Goal: Information Seeking & Learning: Understand process/instructions

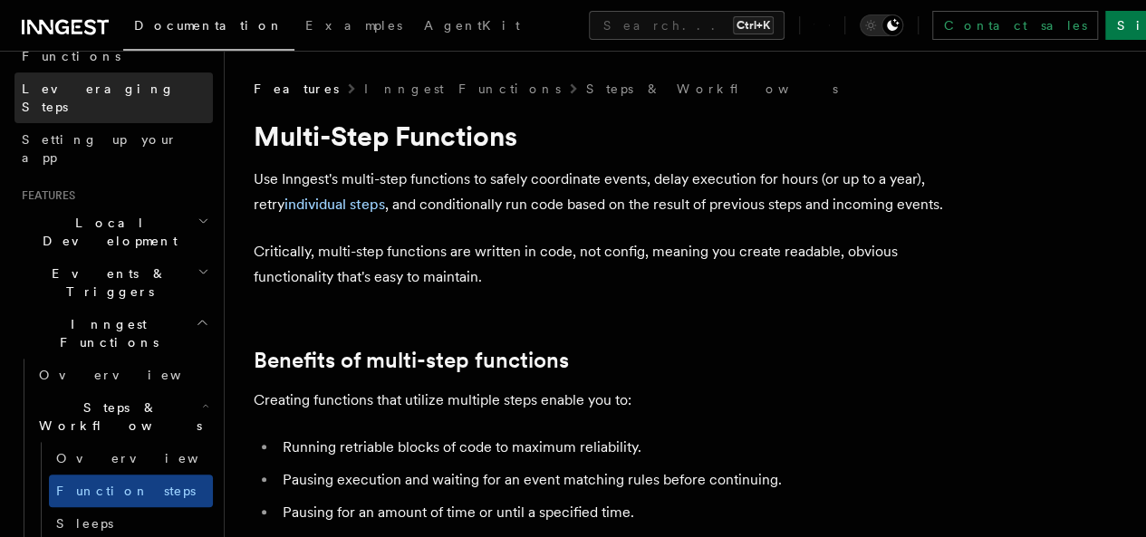
click at [82, 82] on span "Leveraging Steps" at bounding box center [98, 98] width 153 height 33
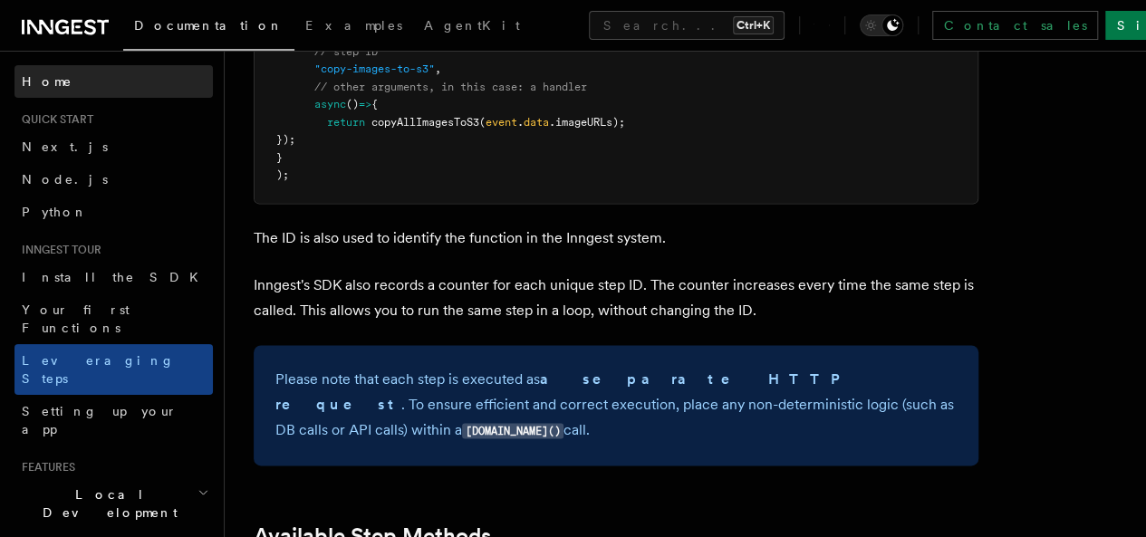
click at [87, 83] on link "Home" at bounding box center [113, 81] width 198 height 33
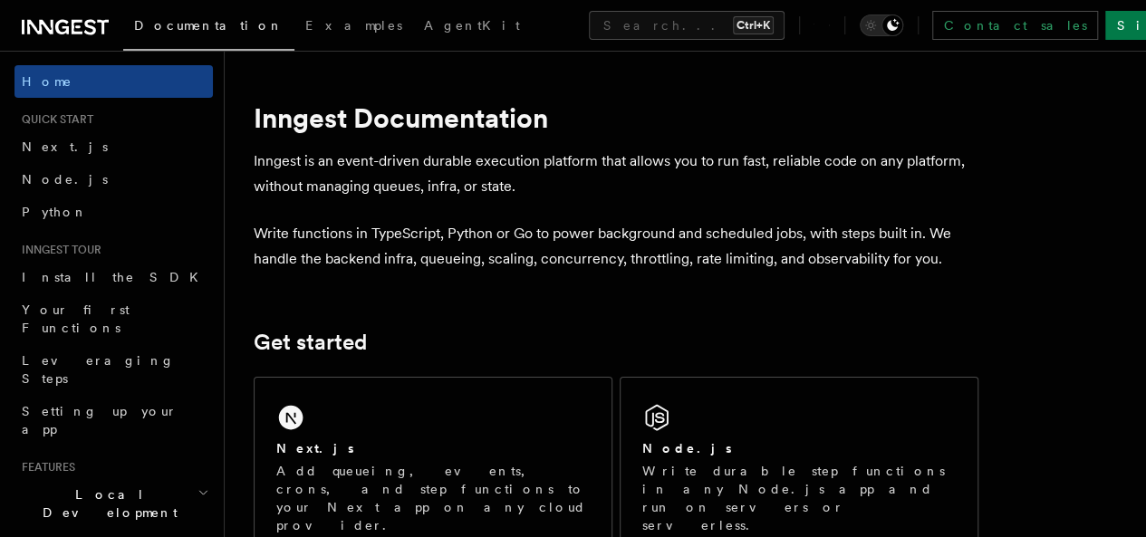
scroll to position [91, 0]
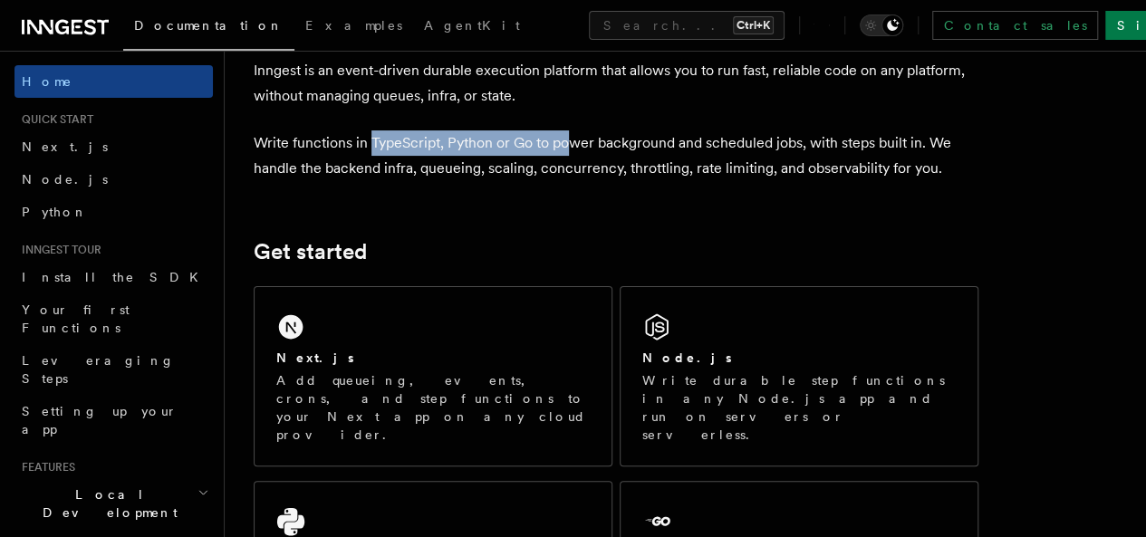
drag, startPoint x: 371, startPoint y: 144, endPoint x: 568, endPoint y: 145, distance: 197.5
click at [568, 145] on p "Write functions in TypeScript, Python or Go to power background and scheduled j…" at bounding box center [616, 155] width 725 height 51
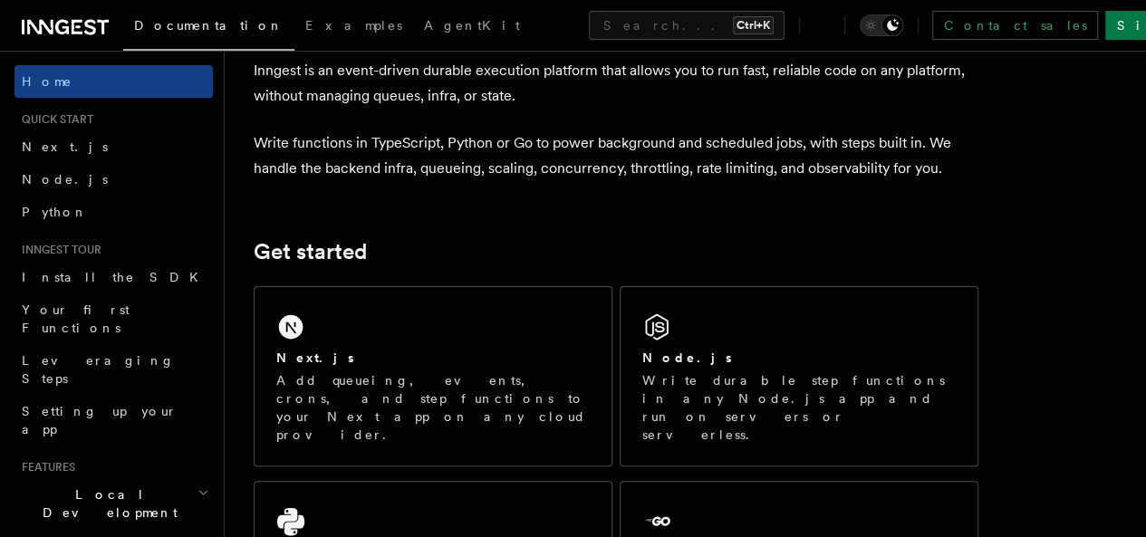
click at [648, 160] on p "Write functions in TypeScript, Python or Go to power background and scheduled j…" at bounding box center [616, 155] width 725 height 51
drag, startPoint x: 549, startPoint y: 150, endPoint x: 677, endPoint y: 149, distance: 127.8
click at [675, 149] on p "Write functions in TypeScript, Python or Go to power background and scheduled j…" at bounding box center [616, 155] width 725 height 51
click at [742, 175] on p "Write functions in TypeScript, Python or Go to power background and scheduled j…" at bounding box center [616, 155] width 725 height 51
drag, startPoint x: 725, startPoint y: 140, endPoint x: 797, endPoint y: 147, distance: 72.9
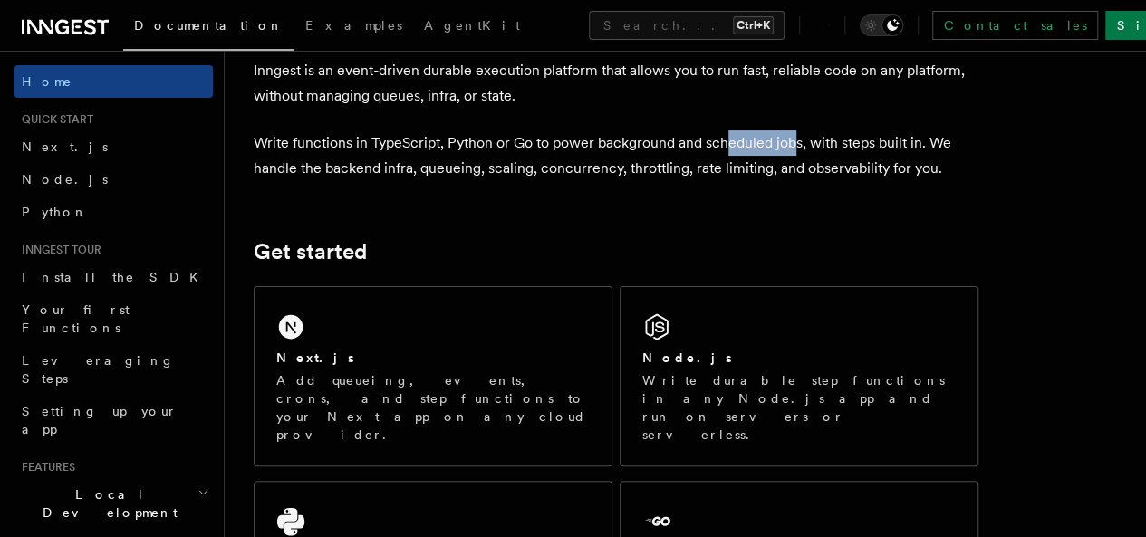
click at [797, 147] on p "Write functions in TypeScript, Python or Go to power background and scheduled j…" at bounding box center [616, 155] width 725 height 51
click at [797, 175] on p "Write functions in TypeScript, Python or Go to power background and scheduled j…" at bounding box center [616, 155] width 725 height 51
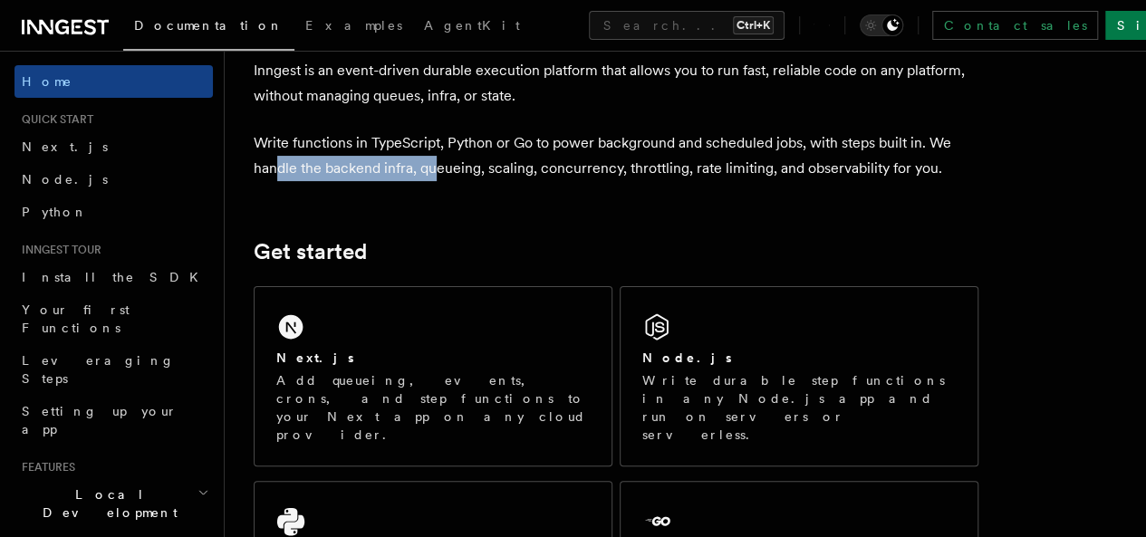
drag, startPoint x: 300, startPoint y: 174, endPoint x: 460, endPoint y: 163, distance: 160.8
click at [460, 163] on p "Write functions in TypeScript, Python or Go to power background and scheduled j…" at bounding box center [616, 155] width 725 height 51
click at [571, 181] on p "Write functions in TypeScript, Python or Go to power background and scheduled j…" at bounding box center [616, 155] width 725 height 51
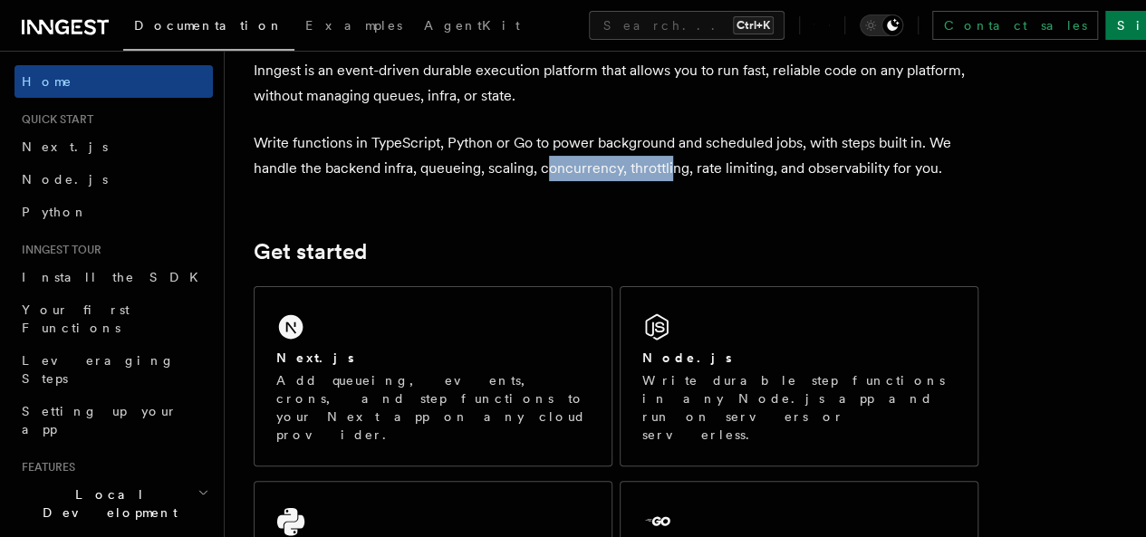
drag, startPoint x: 647, startPoint y: 175, endPoint x: 733, endPoint y: 176, distance: 86.1
click at [698, 176] on p "Write functions in TypeScript, Python or Go to power background and scheduled j…" at bounding box center [616, 155] width 725 height 51
click at [750, 179] on p "Write functions in TypeScript, Python or Go to power background and scheduled j…" at bounding box center [616, 155] width 725 height 51
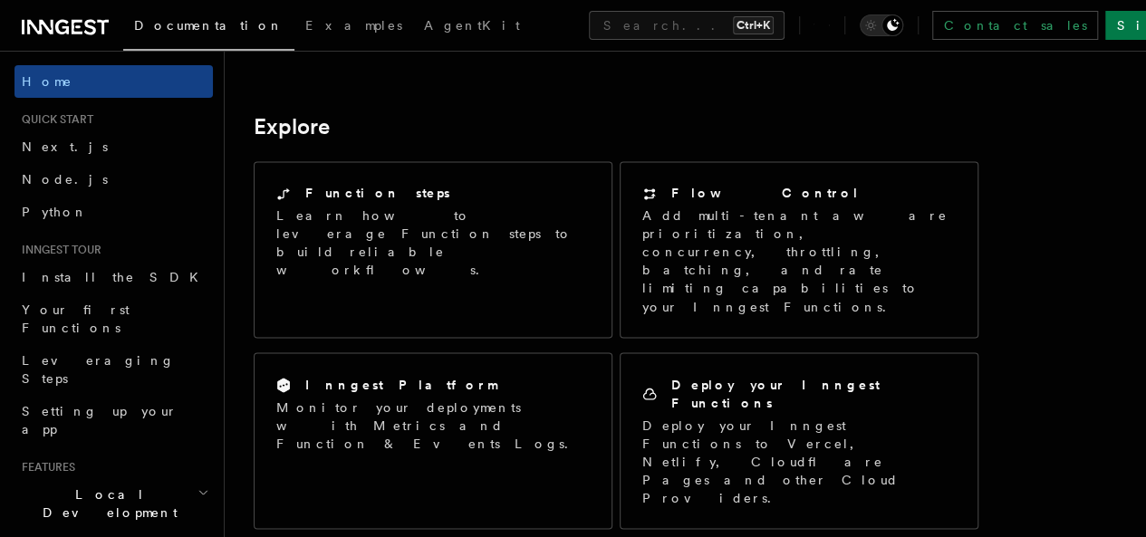
scroll to position [1450, 0]
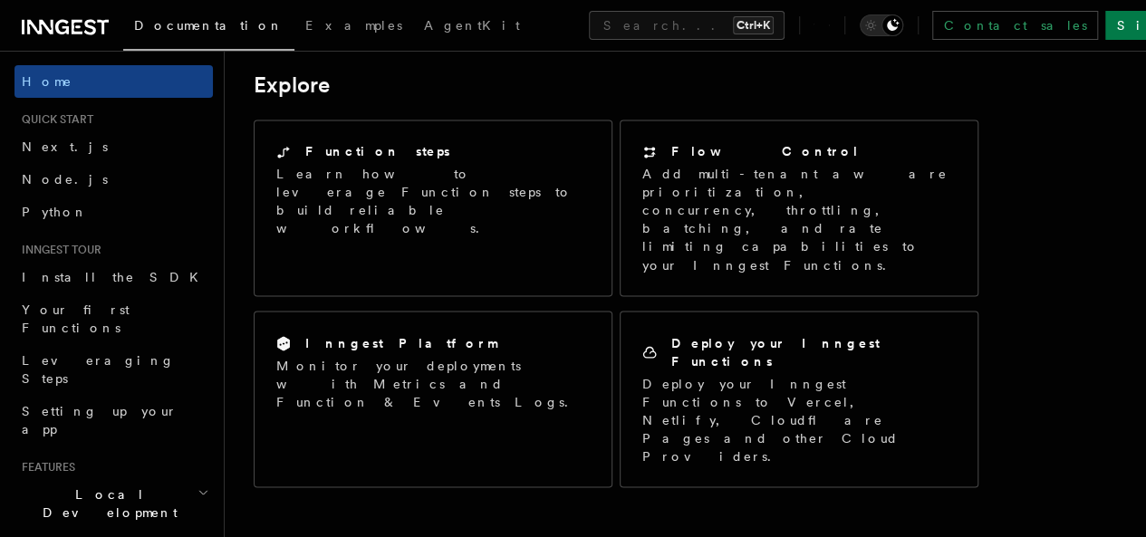
drag, startPoint x: 279, startPoint y: 170, endPoint x: 372, endPoint y: 171, distance: 92.4
drag, startPoint x: 708, startPoint y: 170, endPoint x: 868, endPoint y: 185, distance: 161.0
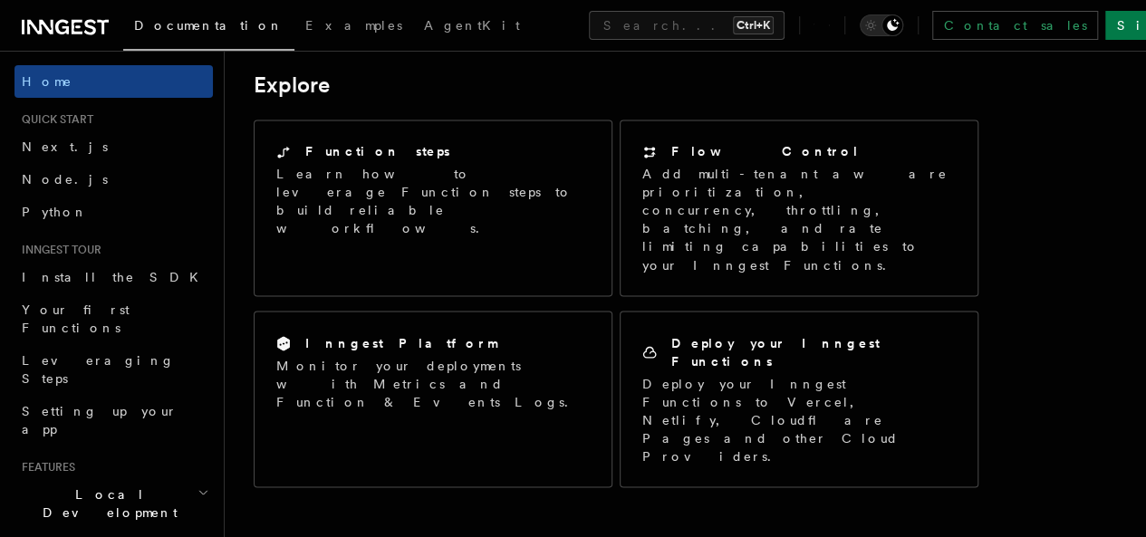
drag, startPoint x: 462, startPoint y: 197, endPoint x: 667, endPoint y: 193, distance: 204.8
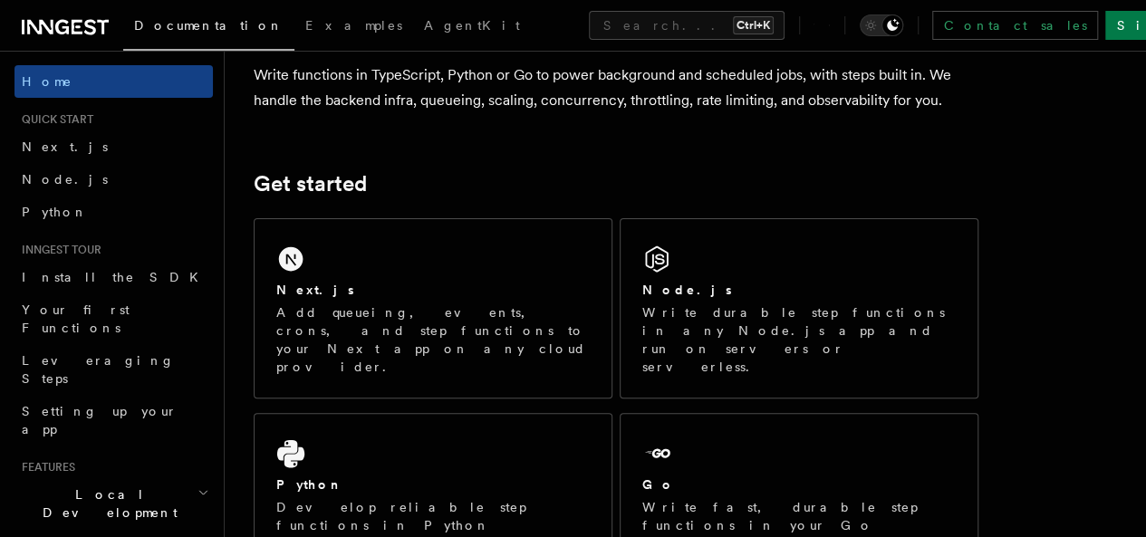
scroll to position [272, 0]
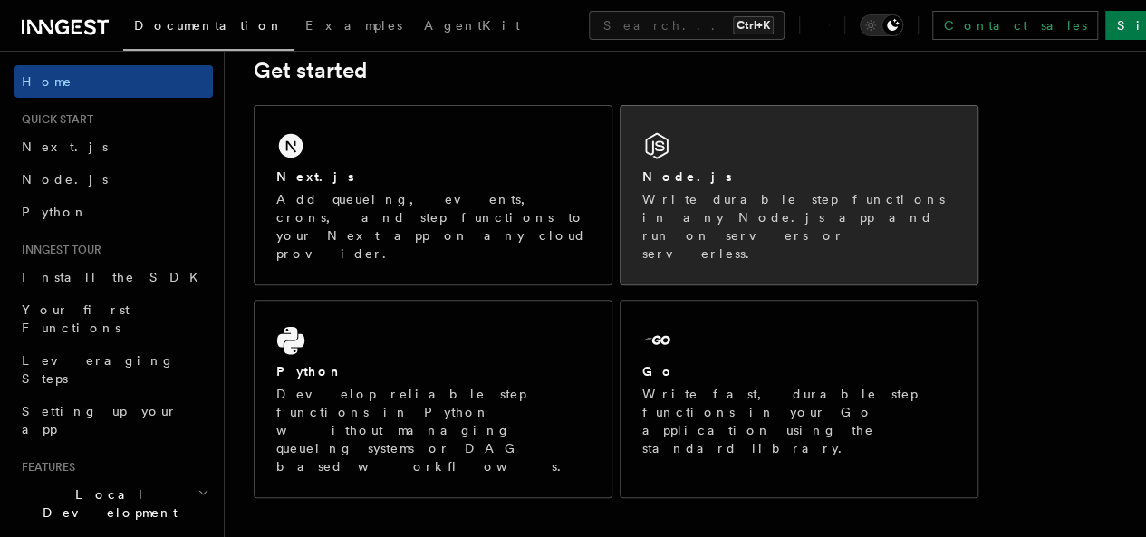
click at [700, 226] on p "Write durable step functions in any Node.js app and run on servers or serverles…" at bounding box center [799, 226] width 314 height 72
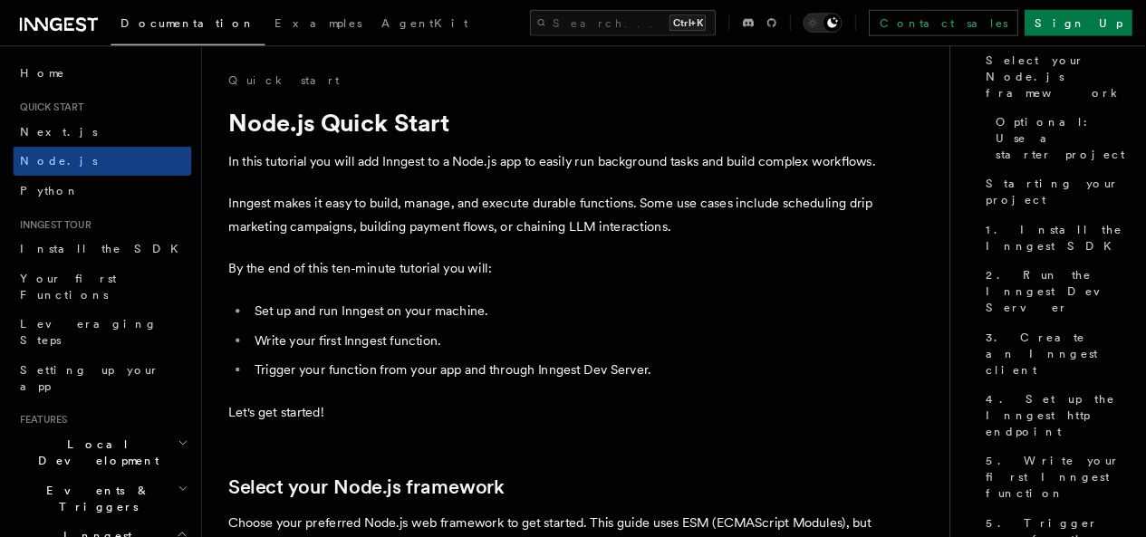
scroll to position [145, 0]
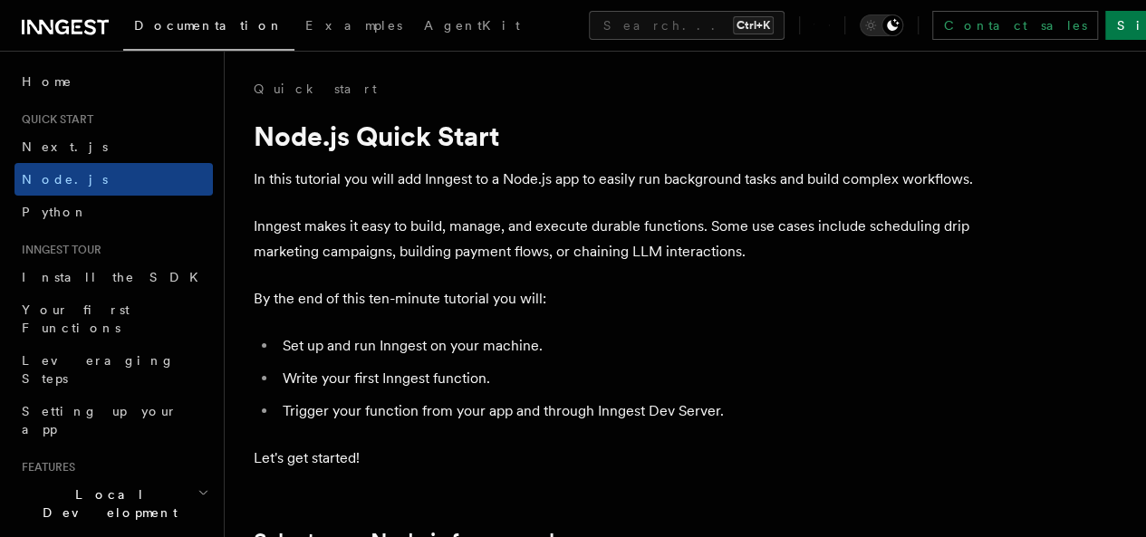
click at [880, 23] on icon "Toggle dark mode" at bounding box center [871, 25] width 18 height 18
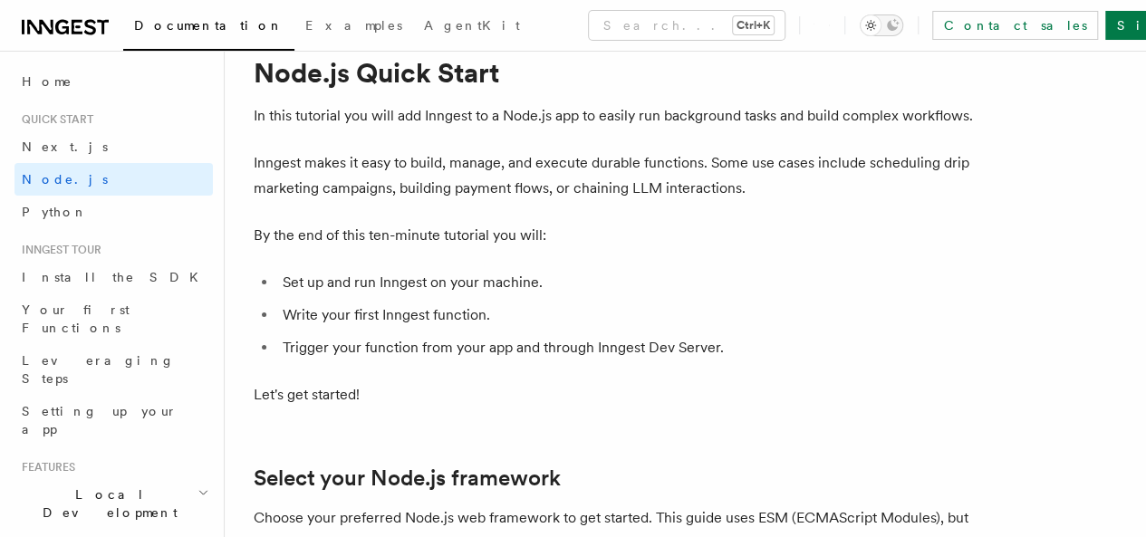
scroll to position [91, 0]
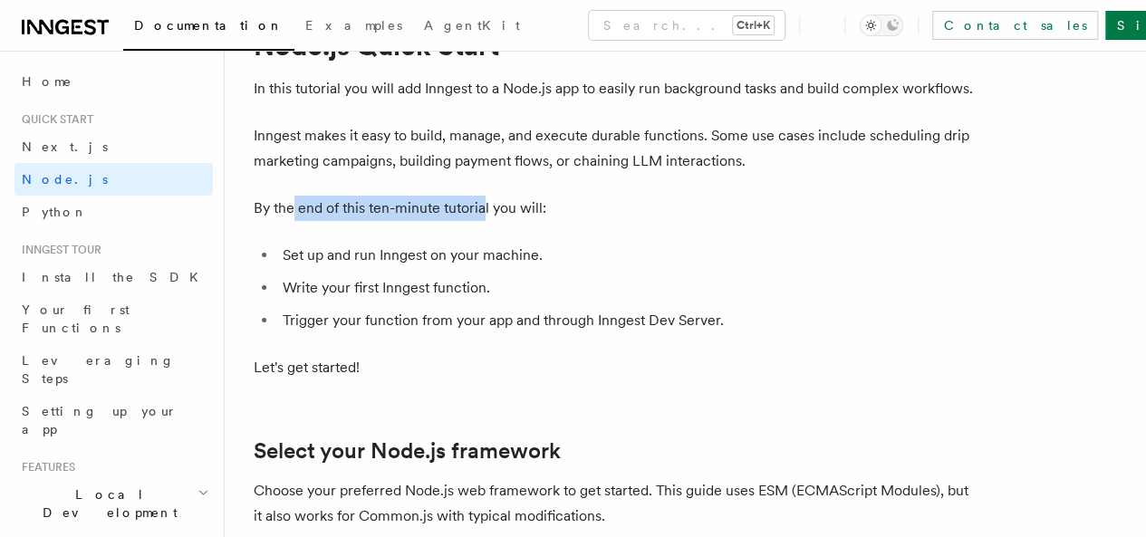
drag, startPoint x: 290, startPoint y: 237, endPoint x: 483, endPoint y: 232, distance: 193.1
click at [483, 221] on p "By the end of this ten-minute tutorial you will:" at bounding box center [616, 208] width 725 height 25
click at [524, 221] on p "By the end of this ten-minute tutorial you will:" at bounding box center [616, 208] width 725 height 25
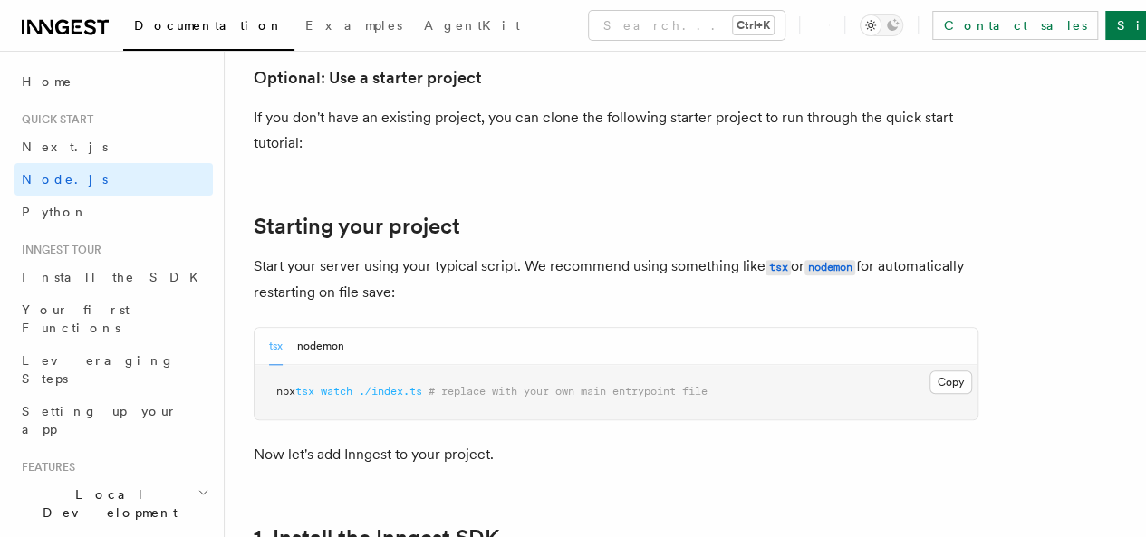
scroll to position [906, 0]
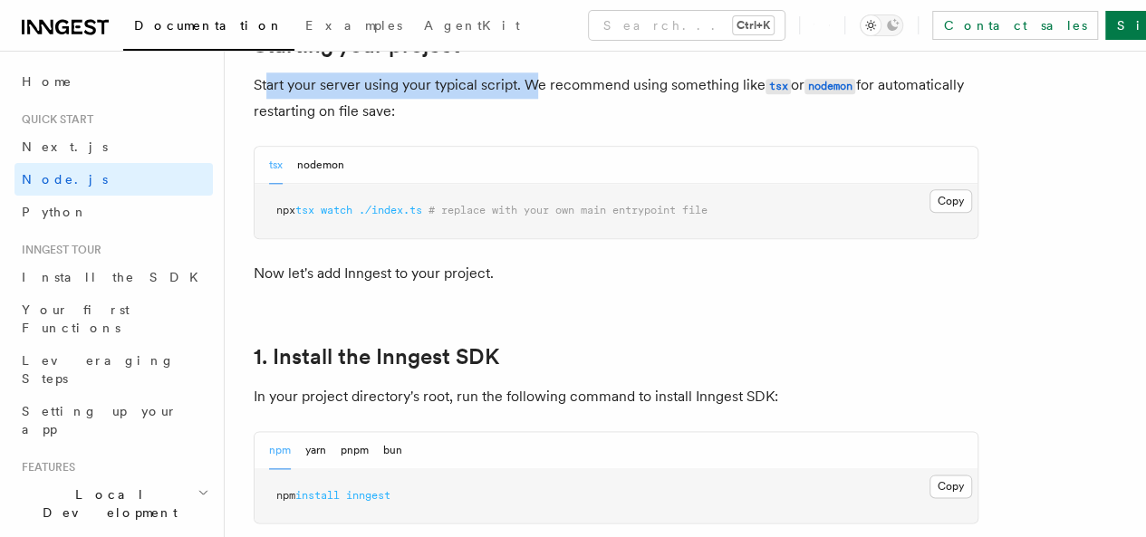
drag, startPoint x: 266, startPoint y: 109, endPoint x: 529, endPoint y: 103, distance: 262.8
click at [529, 103] on p "Start your server using your typical script. We recommend using something like …" at bounding box center [616, 98] width 725 height 52
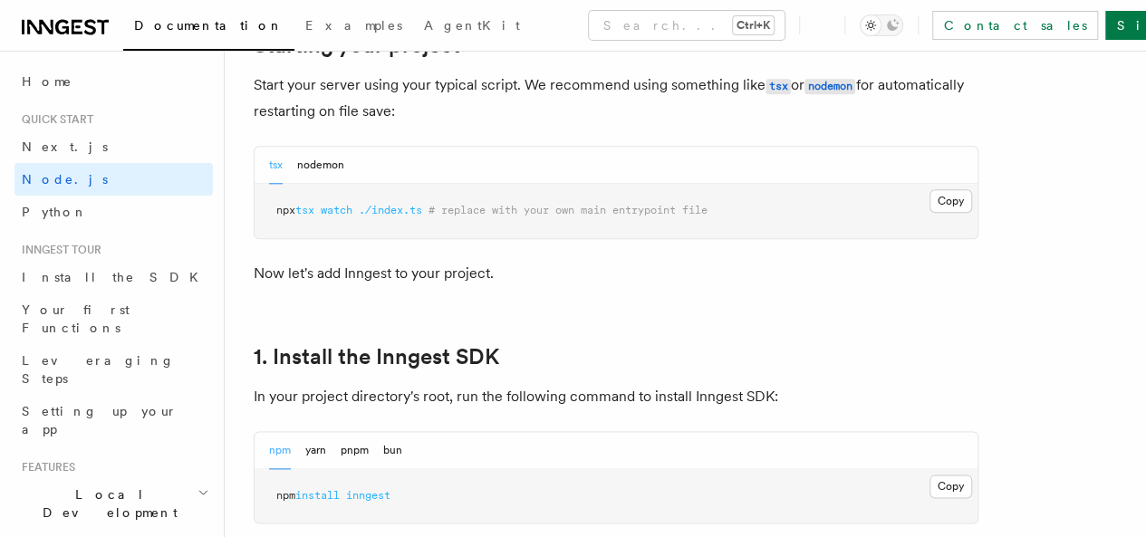
click at [558, 124] on p "Start your server using your typical script. We recommend using something like …" at bounding box center [616, 98] width 725 height 52
drag, startPoint x: 512, startPoint y: 114, endPoint x: 707, endPoint y: 140, distance: 196.6
click at [759, 118] on p "Start your server using your typical script. We recommend using something like …" at bounding box center [616, 98] width 725 height 52
click at [626, 124] on p "Start your server using your typical script. We recommend using something like …" at bounding box center [616, 98] width 725 height 52
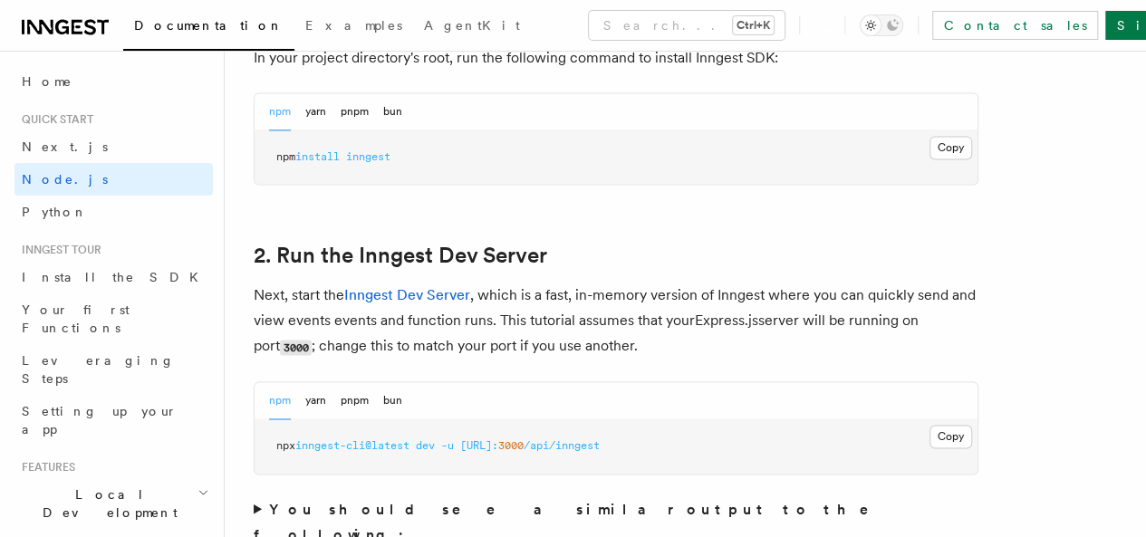
scroll to position [1359, 0]
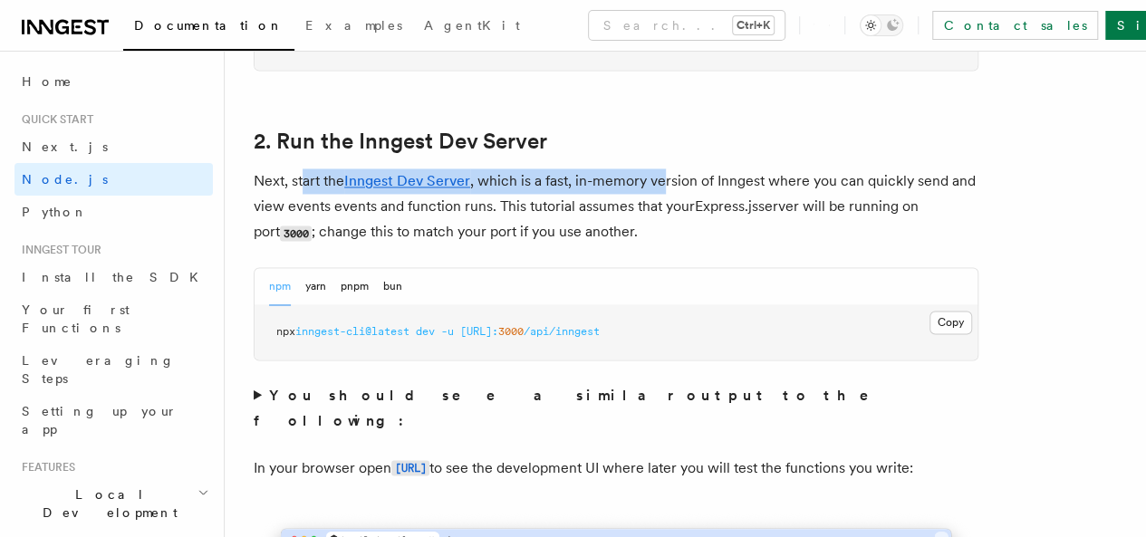
drag, startPoint x: 304, startPoint y: 211, endPoint x: 665, endPoint y: 198, distance: 360.9
click at [665, 198] on p "Next, start the Inngest Dev Server , which is a fast, in-memory version of Inng…" at bounding box center [616, 207] width 725 height 77
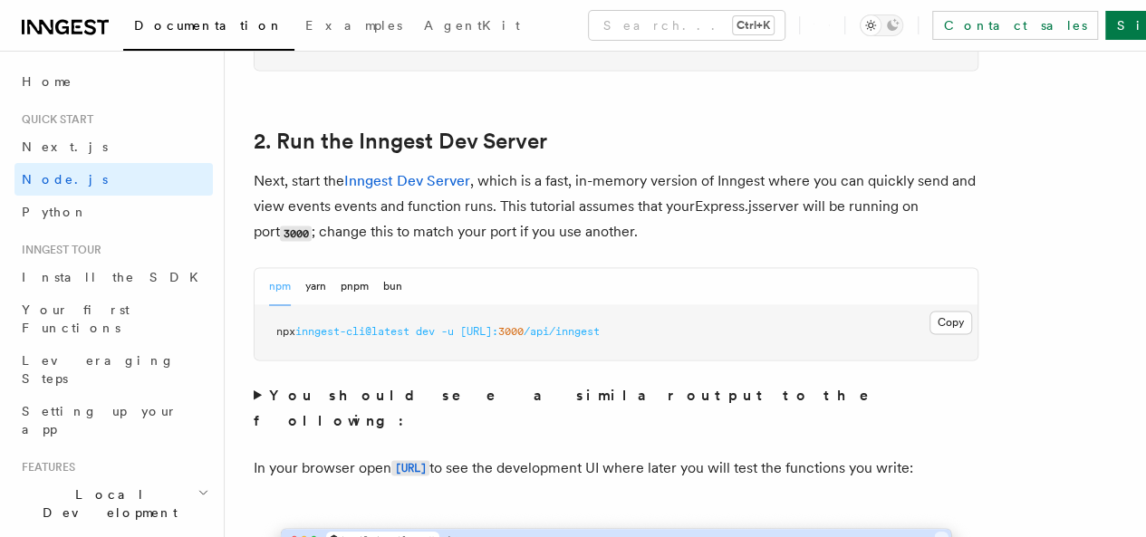
click at [691, 206] on p "Next, start the Inngest Dev Server , which is a fast, in-memory version of Inng…" at bounding box center [616, 207] width 725 height 77
drag, startPoint x: 321, startPoint y: 227, endPoint x: 560, endPoint y: 222, distance: 239.3
click at [560, 222] on p "Next, start the Inngest Dev Server , which is a fast, in-memory version of Inng…" at bounding box center [616, 207] width 725 height 77
click at [606, 217] on p "Next, start the Inngest Dev Server , which is a fast, in-memory version of Inng…" at bounding box center [616, 207] width 725 height 77
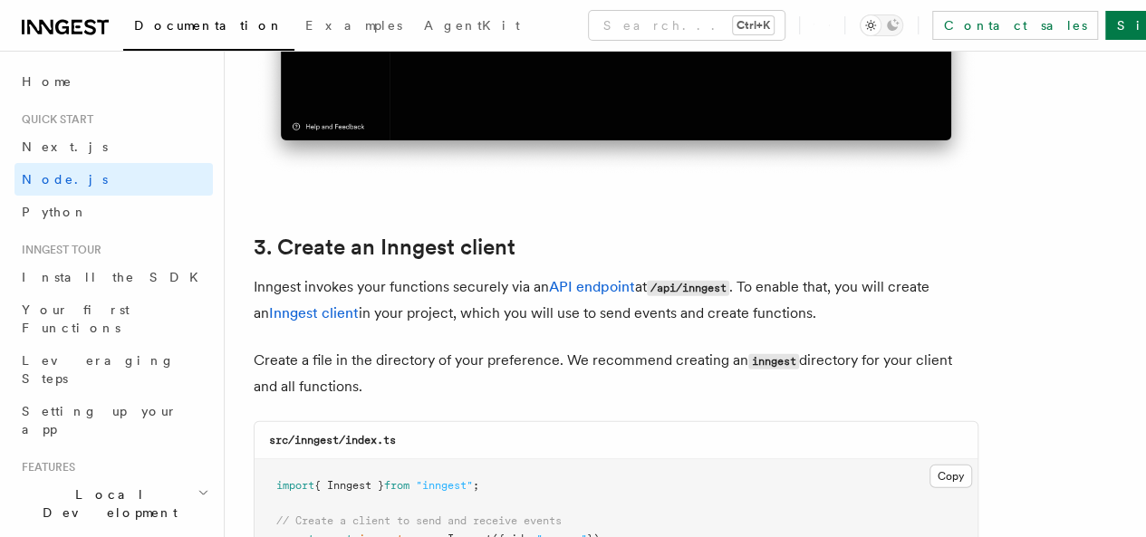
scroll to position [2265, 0]
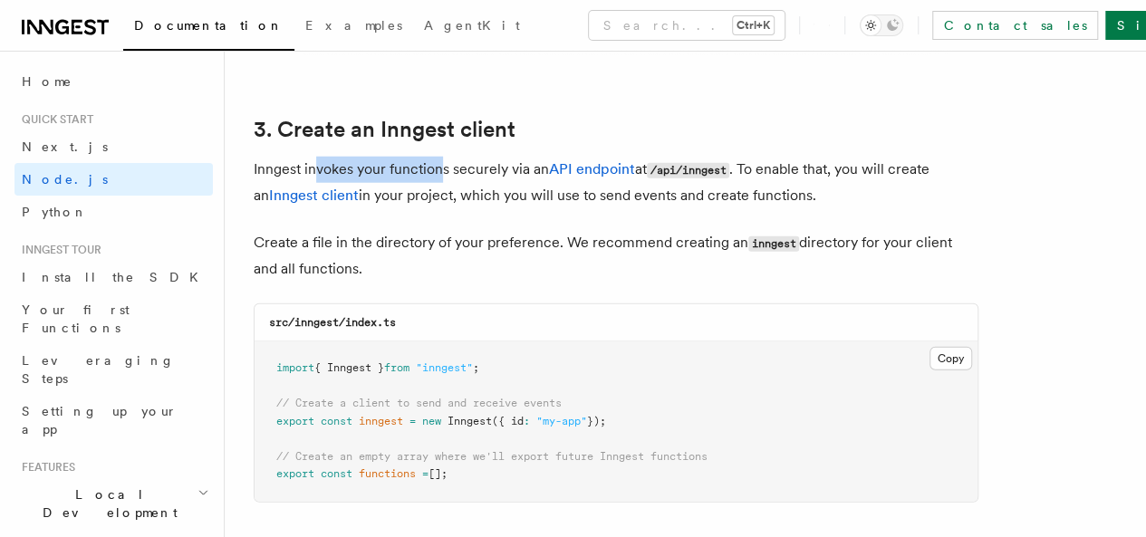
drag, startPoint x: 314, startPoint y: 150, endPoint x: 443, endPoint y: 150, distance: 128.7
click at [443, 157] on p "Inngest invokes your functions securely via an API endpoint at /api/inngest . T…" at bounding box center [616, 183] width 725 height 52
click at [497, 159] on p "Inngest invokes your functions securely via an API endpoint at /api/inngest . T…" at bounding box center [616, 183] width 725 height 52
drag, startPoint x: 317, startPoint y: 230, endPoint x: 519, endPoint y: 241, distance: 202.4
click at [519, 241] on p "Create a file in the directory of your preference. We recommend creating an inn…" at bounding box center [616, 256] width 725 height 52
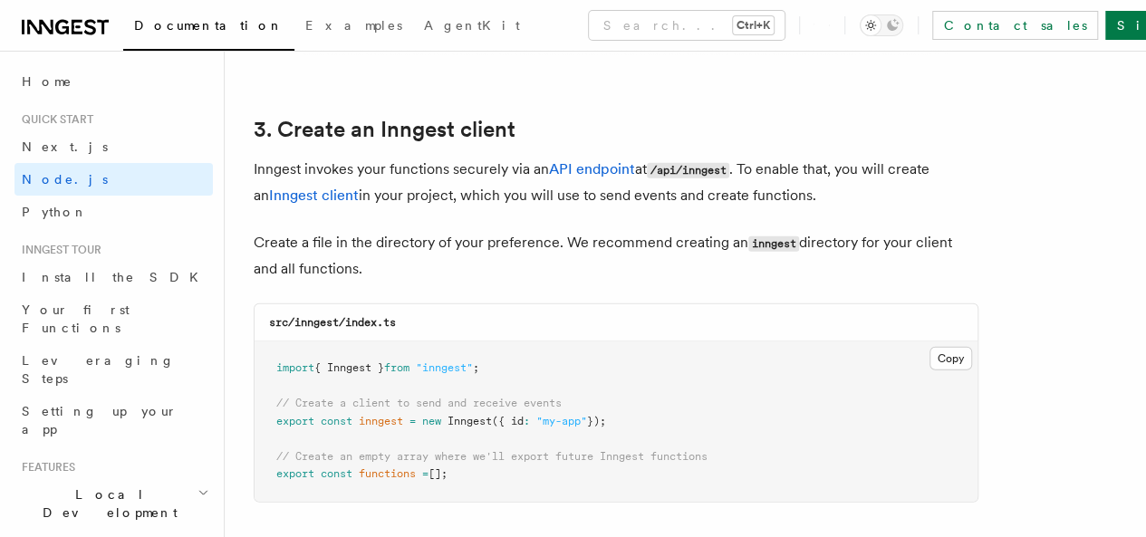
click at [520, 240] on p "Create a file in the directory of your preference. We recommend creating an inn…" at bounding box center [616, 256] width 725 height 52
drag, startPoint x: 281, startPoint y: 152, endPoint x: 468, endPoint y: 154, distance: 187.6
click at [468, 157] on p "Inngest invokes your functions securely via an API endpoint at /api/inngest . T…" at bounding box center [616, 183] width 725 height 52
click at [473, 157] on p "Inngest invokes your functions securely via an API endpoint at /api/inngest . T…" at bounding box center [616, 183] width 725 height 52
drag, startPoint x: 447, startPoint y: 150, endPoint x: 531, endPoint y: 156, distance: 84.5
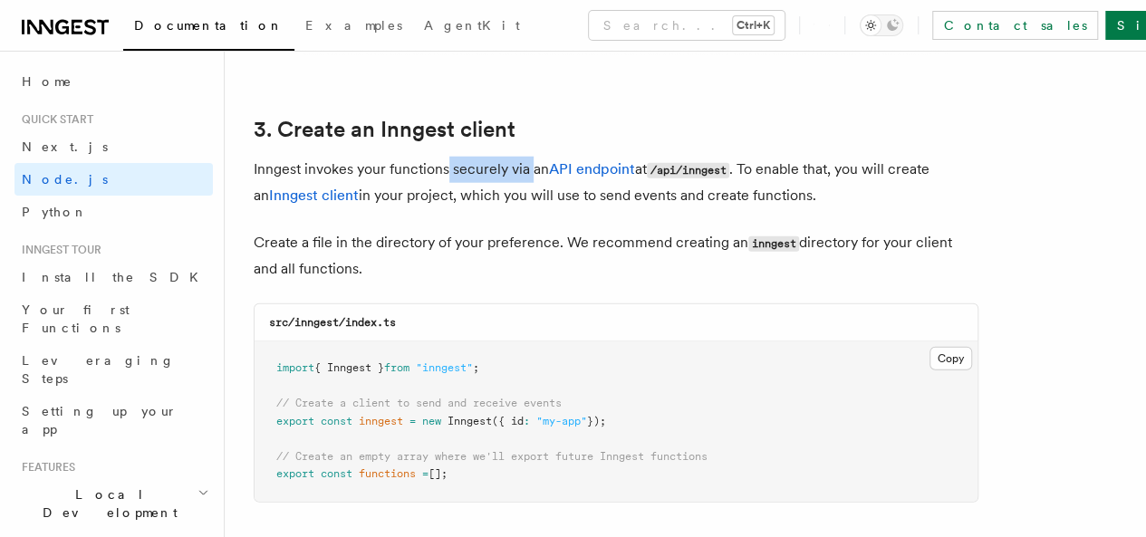
click at [531, 157] on p "Inngest invokes your functions securely via an API endpoint at /api/inngest . T…" at bounding box center [616, 183] width 725 height 52
click at [517, 159] on p "Inngest invokes your functions securely via an API endpoint at /api/inngest . T…" at bounding box center [616, 183] width 725 height 52
drag, startPoint x: 454, startPoint y: 156, endPoint x: 526, endPoint y: 160, distance: 72.6
click at [526, 160] on p "Inngest invokes your functions securely via an API endpoint at /api/inngest . T…" at bounding box center [616, 183] width 725 height 52
click at [506, 177] on p "Inngest invokes your functions securely via an API endpoint at /api/inngest . T…" at bounding box center [616, 183] width 725 height 52
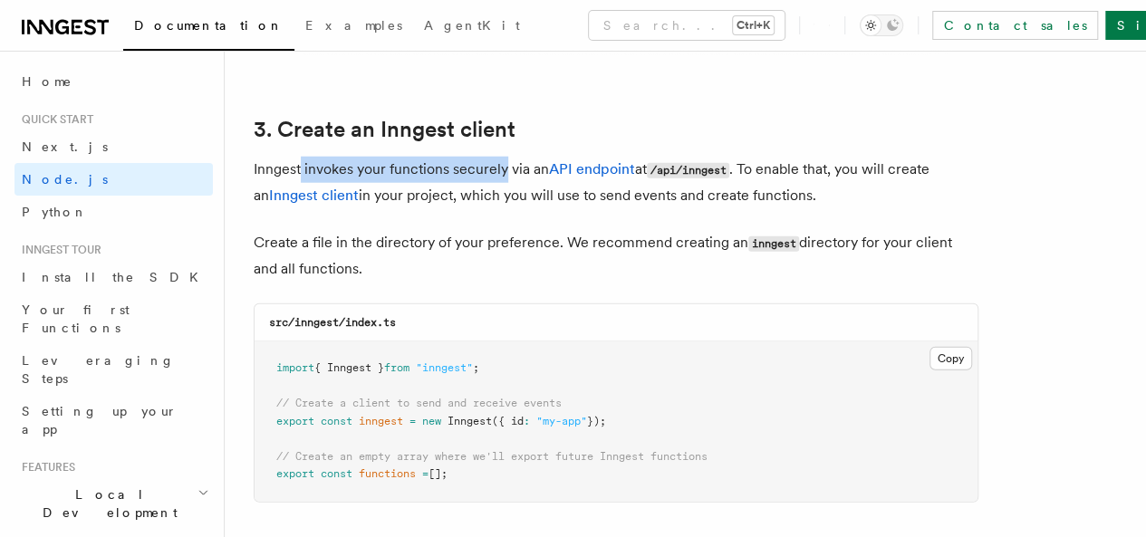
drag, startPoint x: 303, startPoint y: 147, endPoint x: 506, endPoint y: 158, distance: 203.3
click at [506, 158] on p "Inngest invokes your functions securely via an API endpoint at /api/inngest . T…" at bounding box center [616, 183] width 725 height 52
click at [464, 169] on p "Inngest invokes your functions securely via an API endpoint at /api/inngest . T…" at bounding box center [616, 183] width 725 height 52
drag, startPoint x: 301, startPoint y: 157, endPoint x: 541, endPoint y: 160, distance: 240.2
click at [541, 160] on p "Inngest invokes your functions securely via an API endpoint at /api/inngest . T…" at bounding box center [616, 183] width 725 height 52
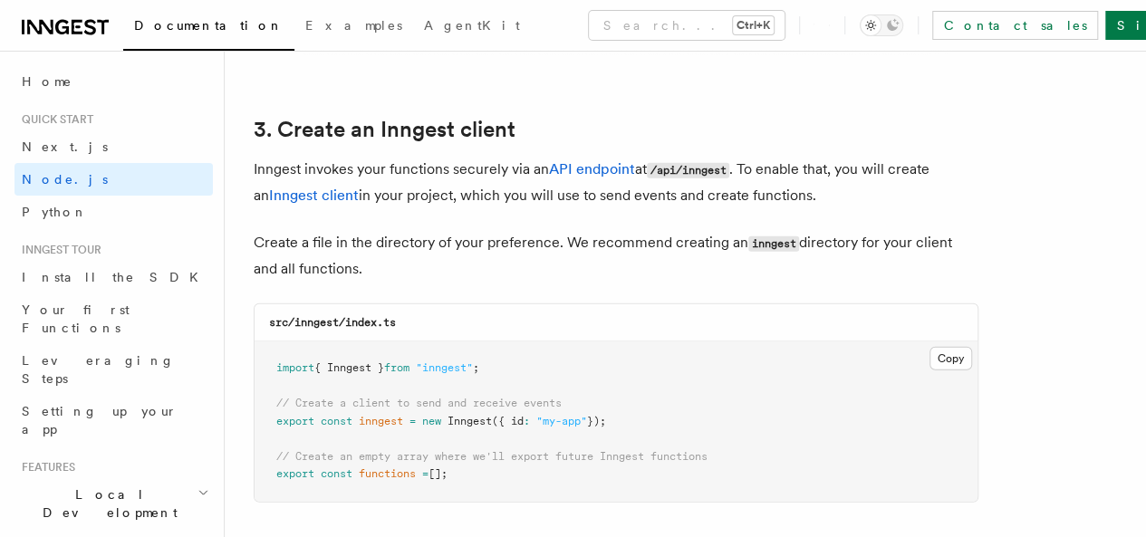
click at [516, 186] on p "Inngest invokes your functions securely via an API endpoint at /api/inngest . T…" at bounding box center [616, 183] width 725 height 52
